Goal: Transaction & Acquisition: Obtain resource

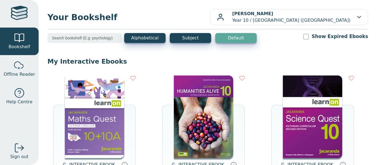
click at [99, 93] on img at bounding box center [94, 117] width 59 height 83
click at [100, 108] on img at bounding box center [94, 117] width 59 height 83
